Goal: Task Accomplishment & Management: Manage account settings

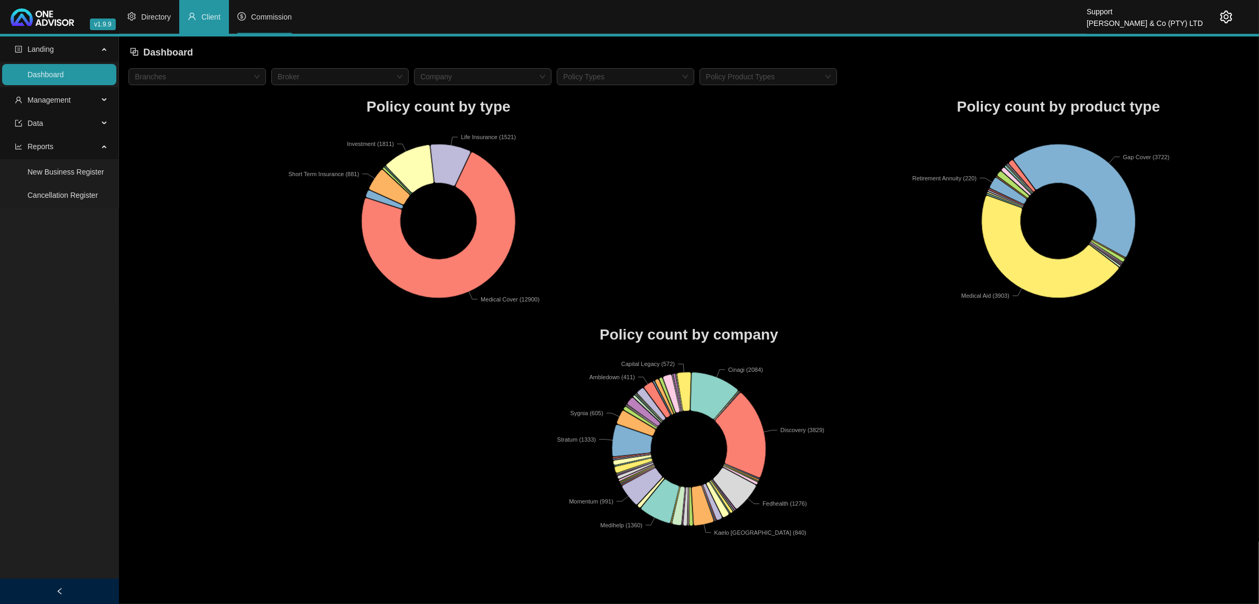
click at [266, 20] on span "Commission" at bounding box center [271, 17] width 41 height 8
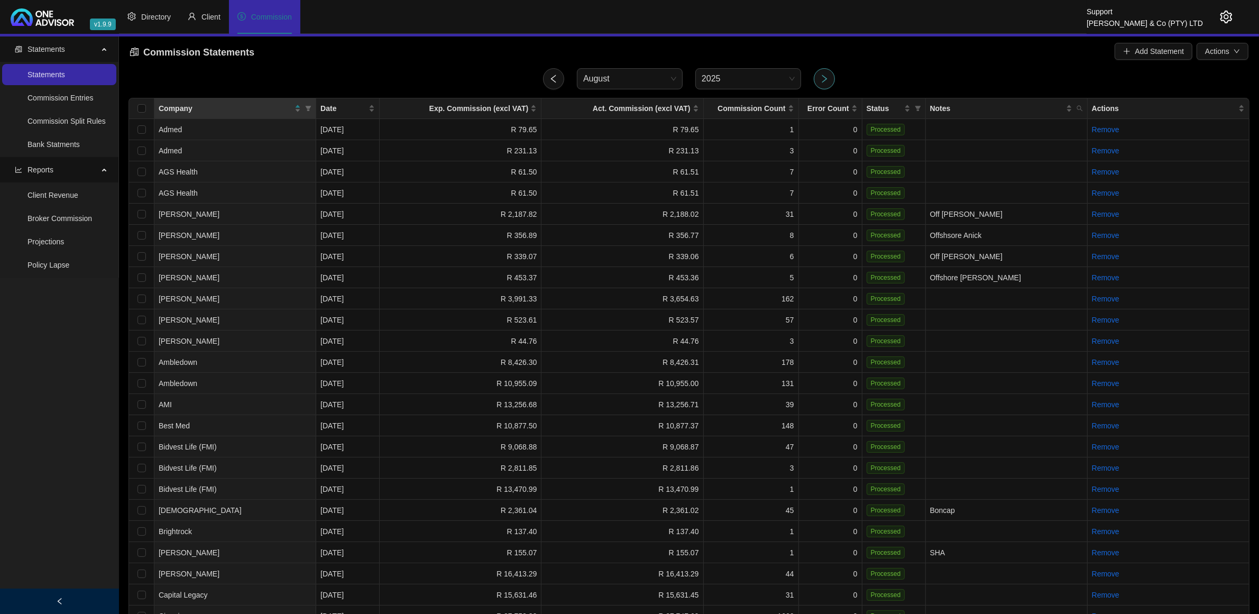
click at [830, 78] on button "button" at bounding box center [824, 78] width 21 height 21
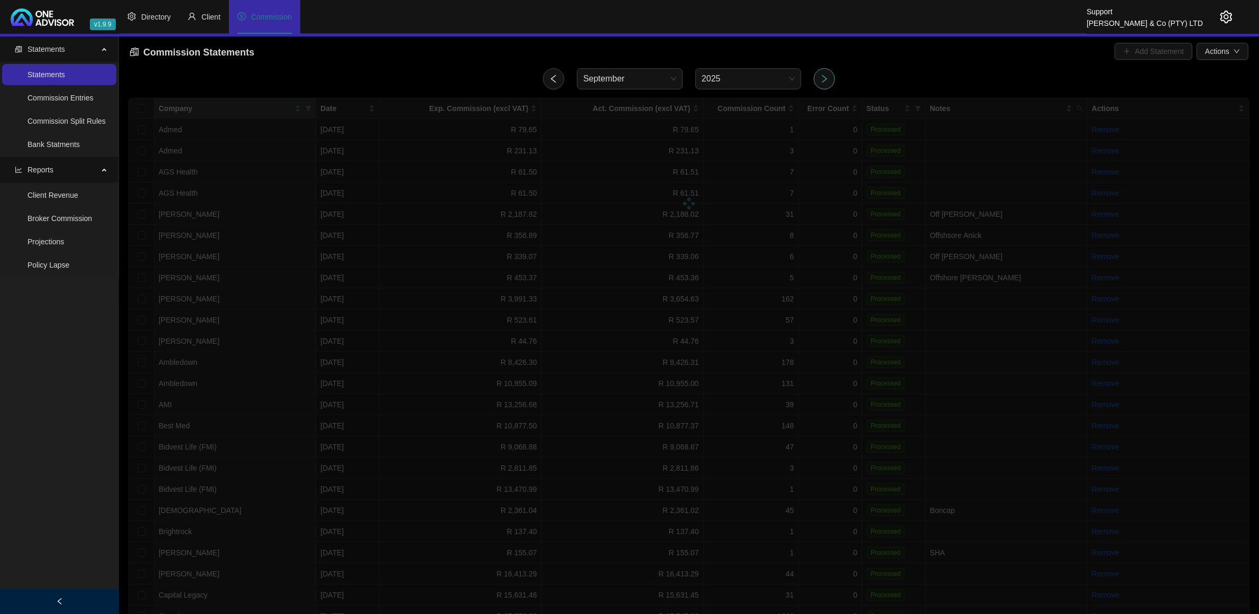
click at [830, 78] on button "button" at bounding box center [824, 78] width 21 height 21
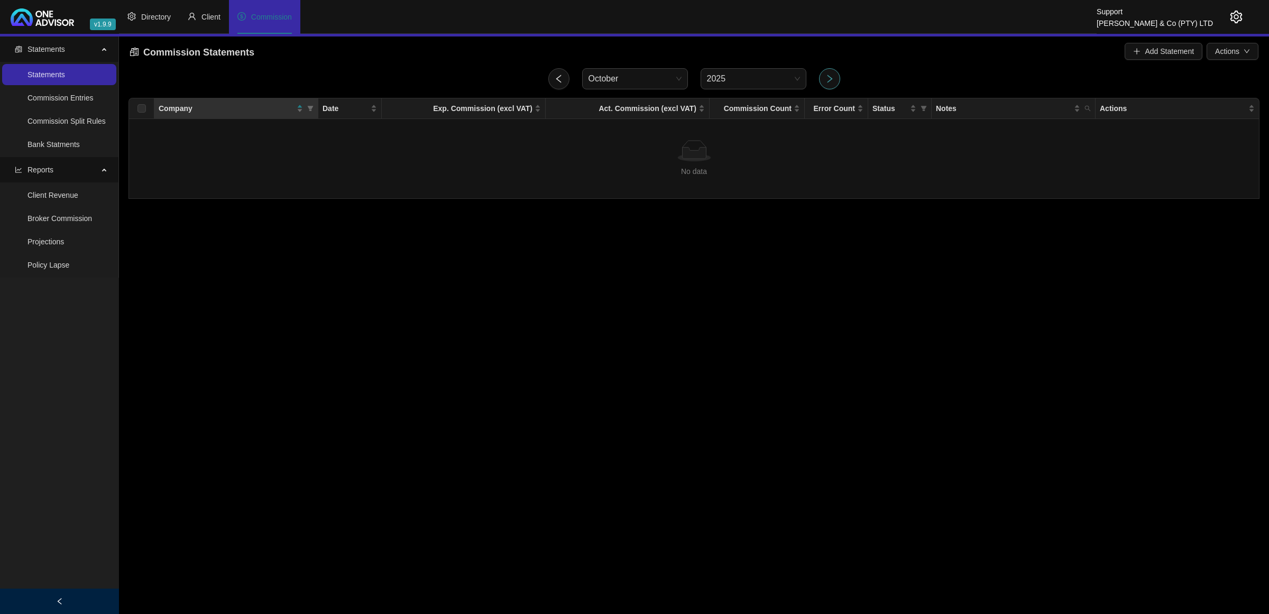
click at [830, 78] on icon "right" at bounding box center [829, 79] width 5 height 8
click at [1161, 52] on span "Add Statement" at bounding box center [1169, 51] width 49 height 12
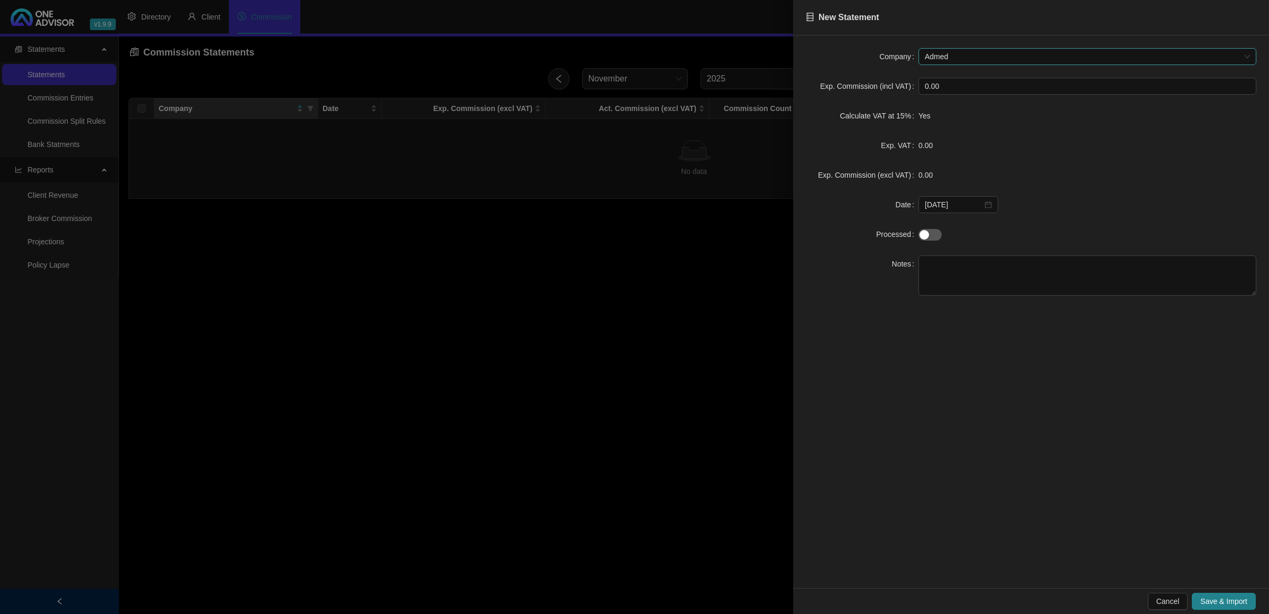
click at [948, 56] on span "Admed" at bounding box center [1087, 57] width 325 height 16
type input "el"
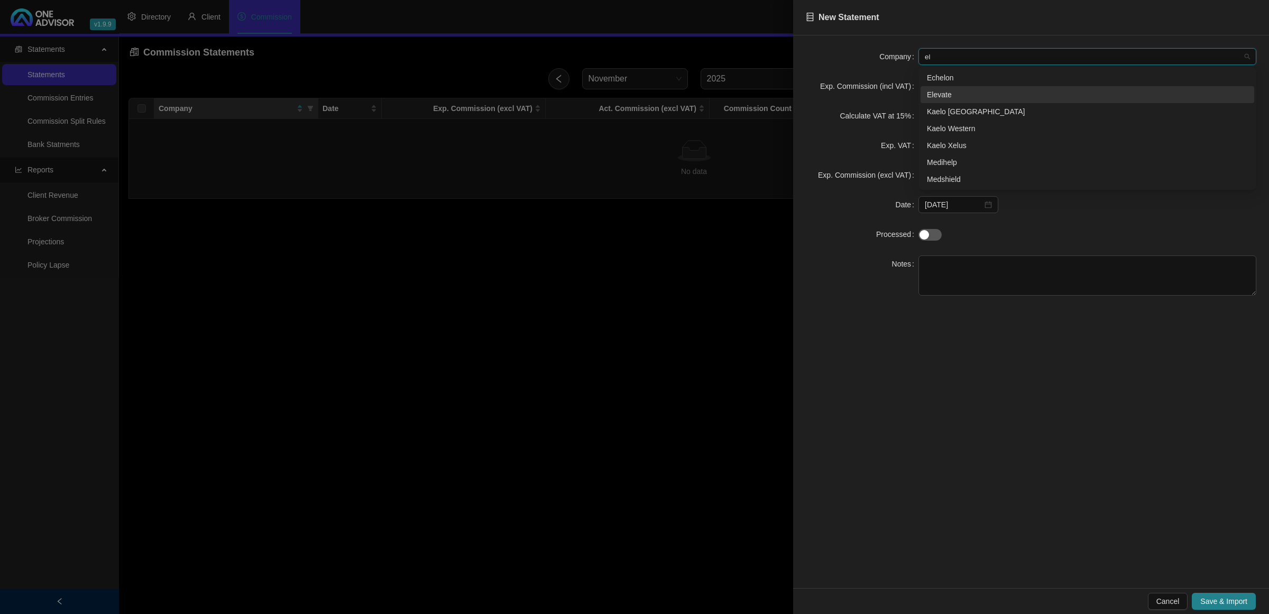
click at [947, 91] on div "Elevate" at bounding box center [1087, 95] width 321 height 12
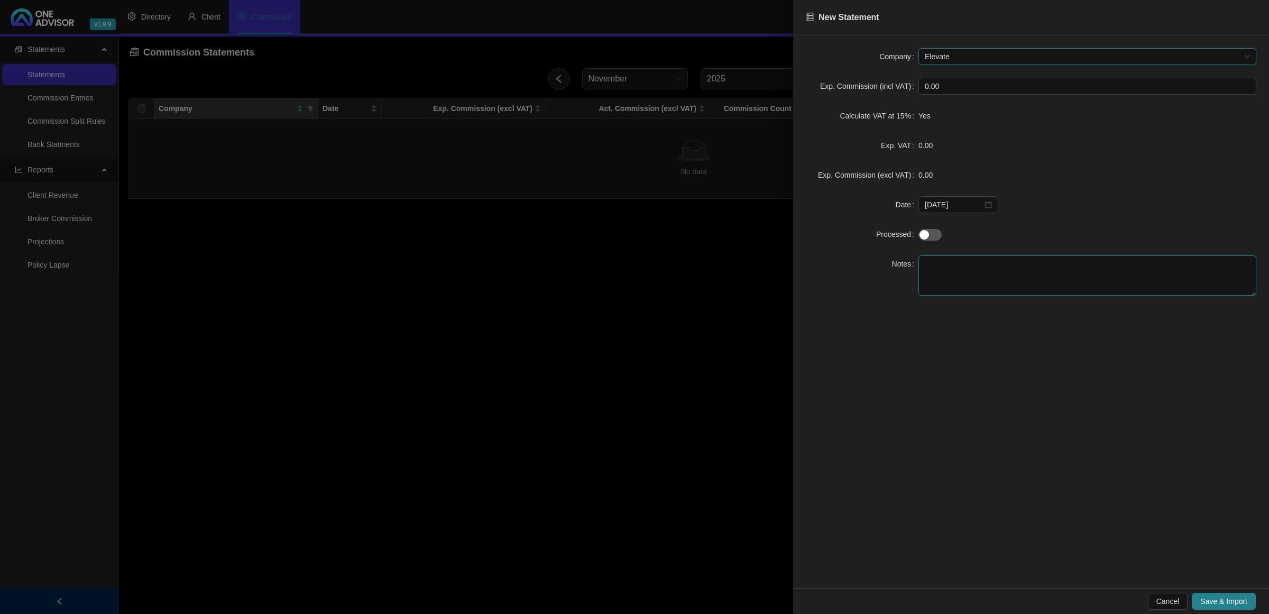
click at [982, 273] on textarea at bounding box center [1088, 275] width 338 height 40
type textarea "test"
click at [1225, 596] on span "Save & Import" at bounding box center [1223, 601] width 47 height 12
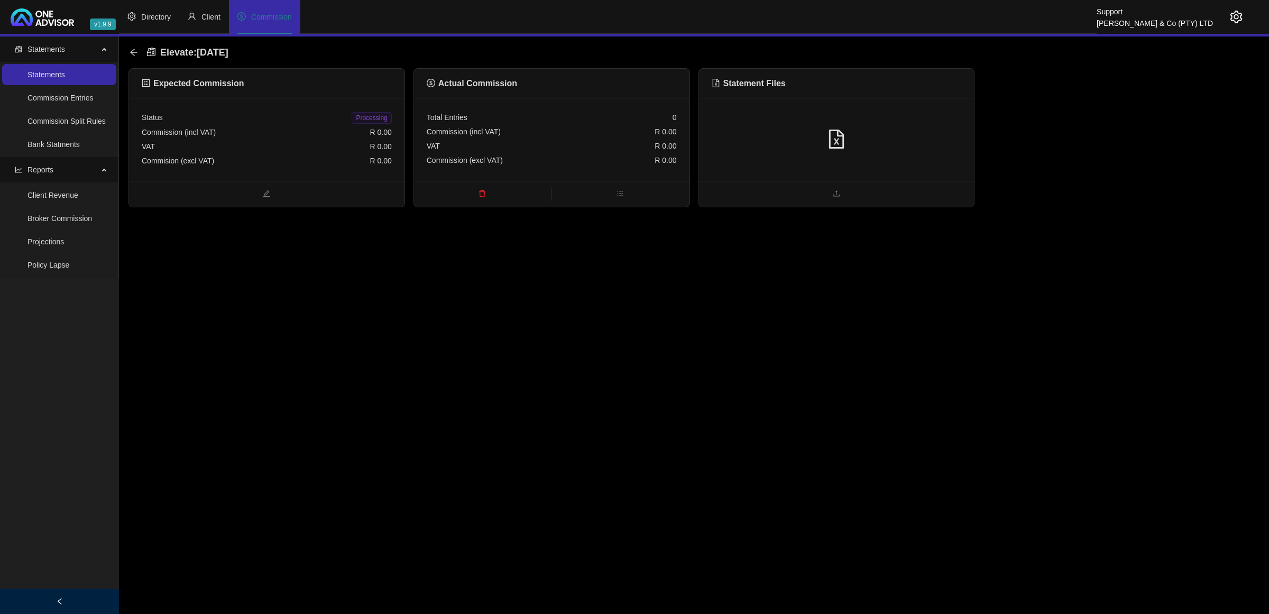
click at [857, 115] on div at bounding box center [836, 139] width 275 height 83
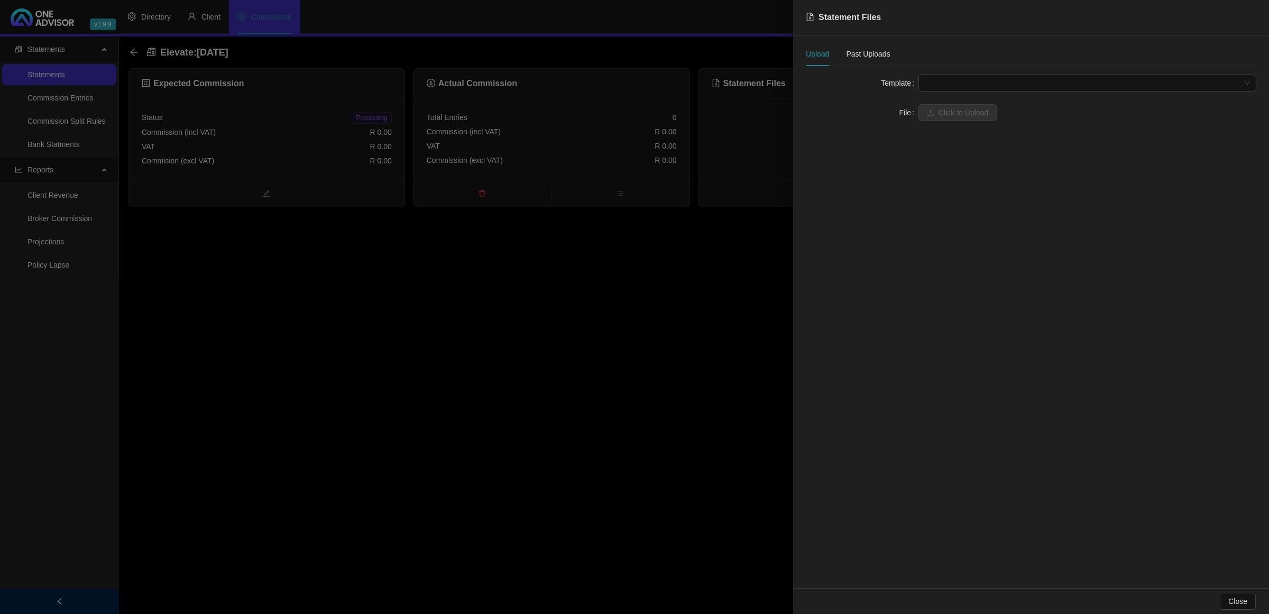
click at [964, 83] on span at bounding box center [1087, 83] width 325 height 16
click at [956, 107] on div "Elevate" at bounding box center [1087, 104] width 321 height 12
click at [957, 116] on span "Click to Upload" at bounding box center [964, 113] width 50 height 12
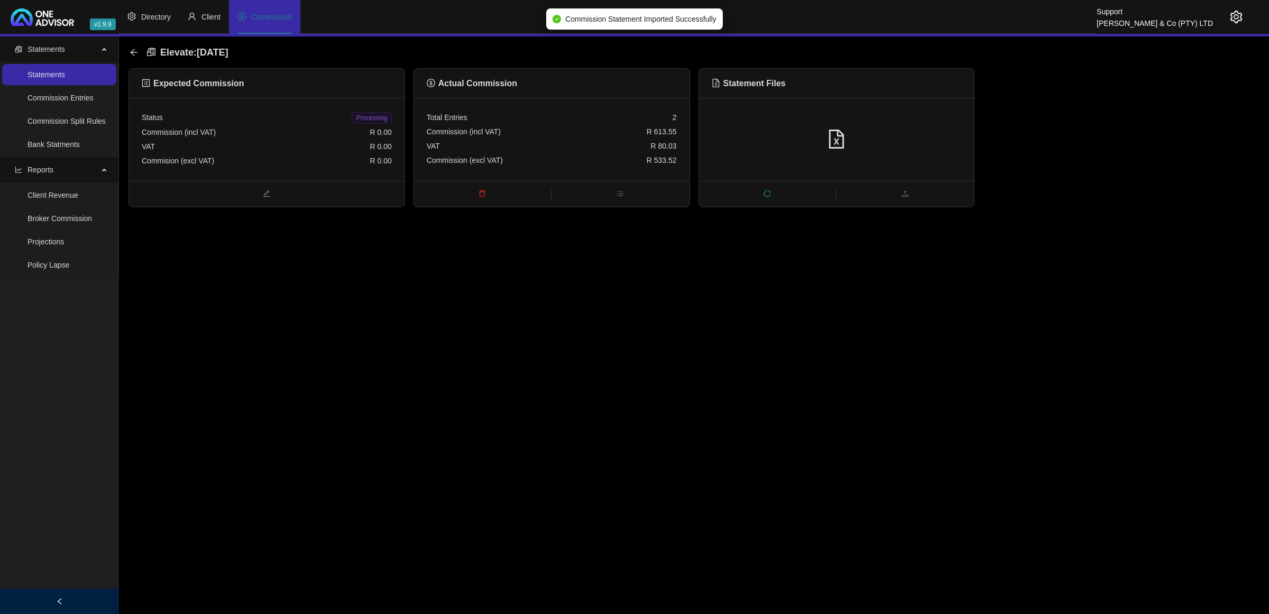
click at [480, 192] on icon "delete" at bounding box center [482, 193] width 7 height 7
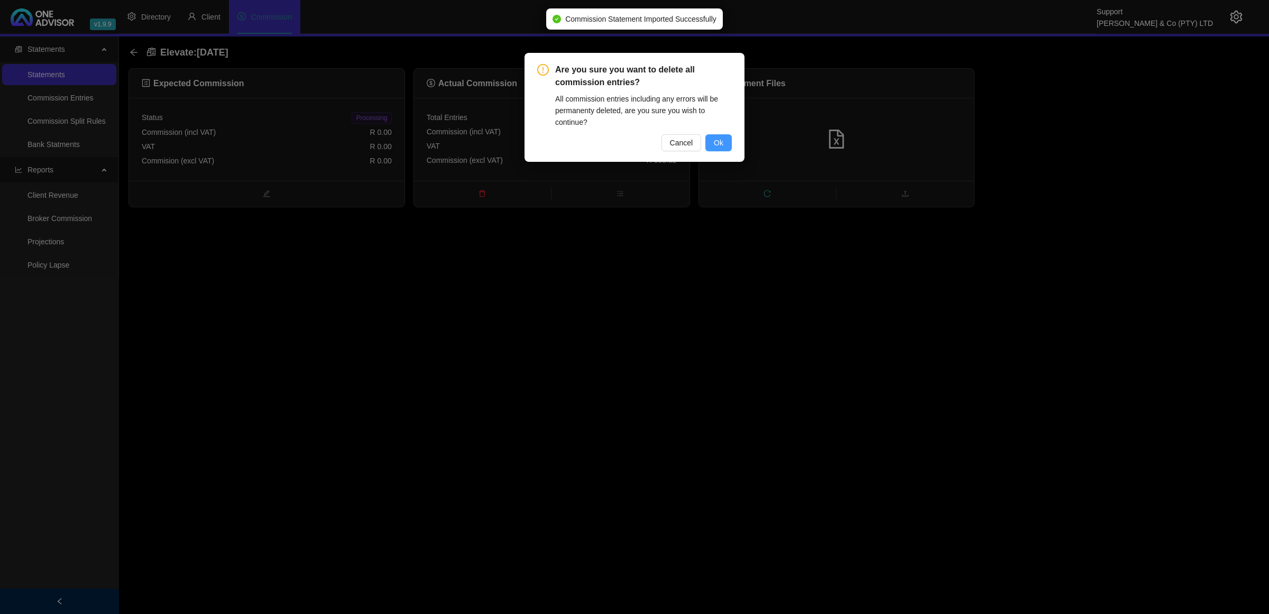
click at [718, 143] on span "Ok" at bounding box center [719, 143] width 10 height 12
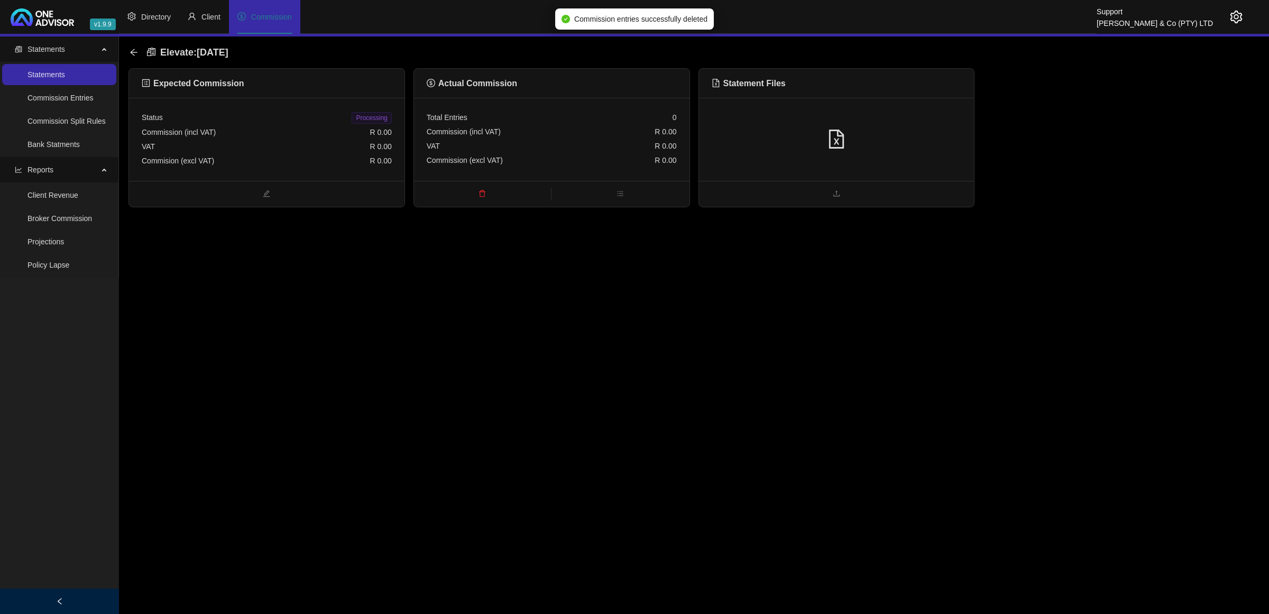
click at [1231, 14] on icon "setting" at bounding box center [1236, 17] width 12 height 13
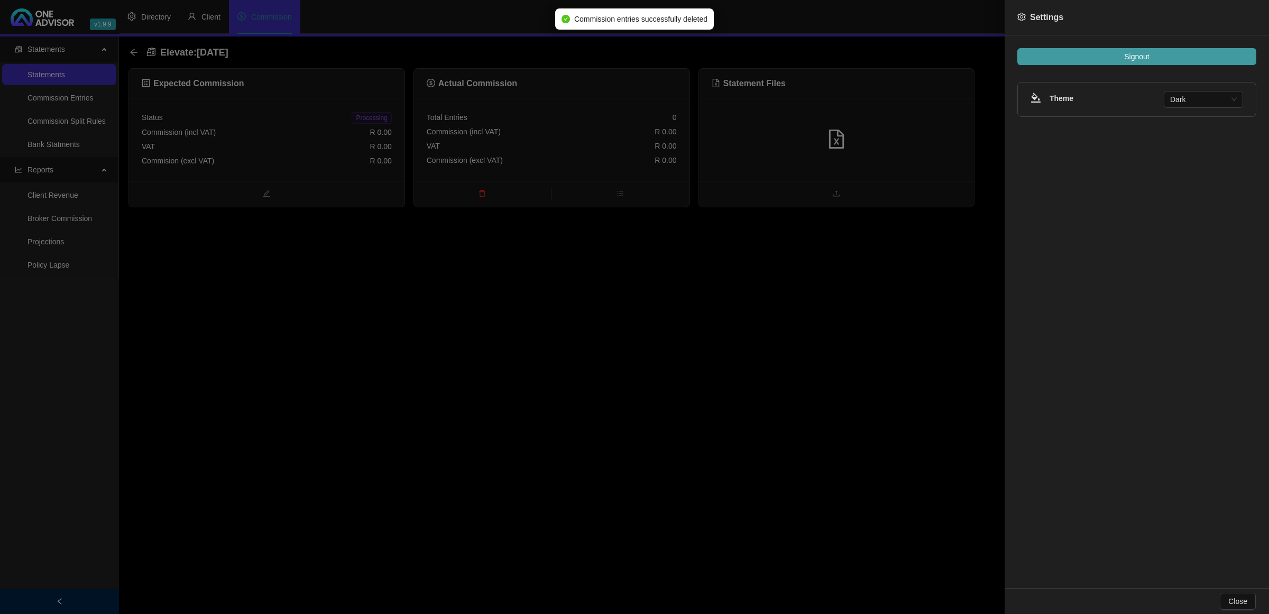
click at [1202, 51] on button "Signout" at bounding box center [1136, 56] width 239 height 17
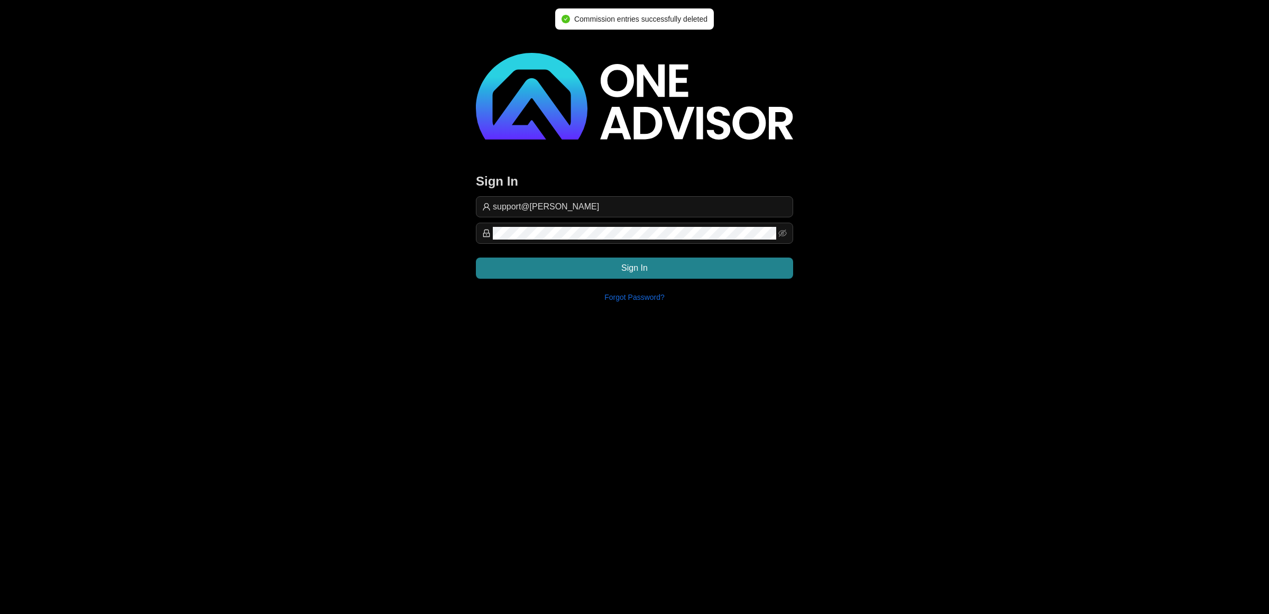
drag, startPoint x: 624, startPoint y: 203, endPoint x: 677, endPoint y: 216, distance: 54.5
click at [624, 203] on input "support@[PERSON_NAME]" at bounding box center [640, 206] width 294 height 13
type input "[EMAIL_ADDRESS][DOMAIN_NAME]"
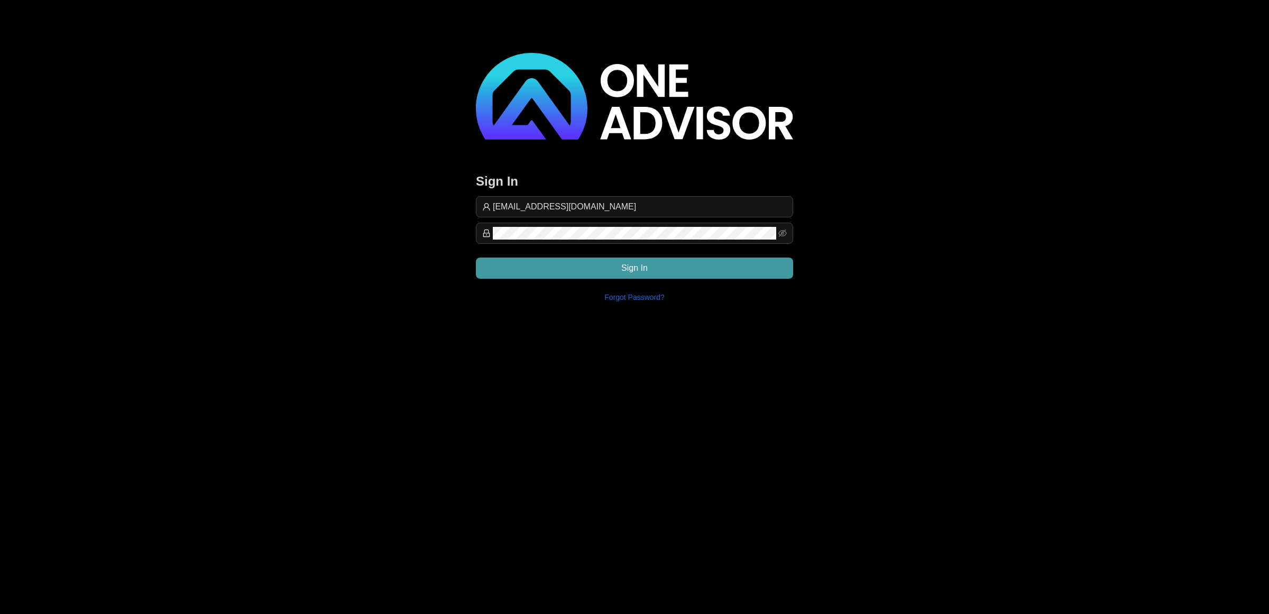
click at [691, 263] on button "Sign In" at bounding box center [634, 268] width 317 height 21
